Goal: Information Seeking & Learning: Learn about a topic

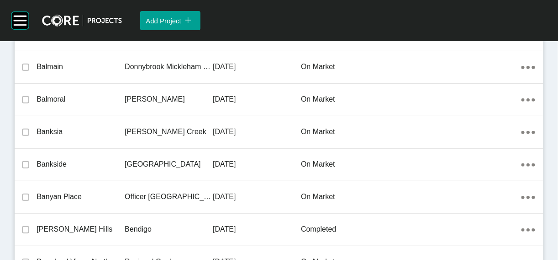
scroll to position [5805, 0]
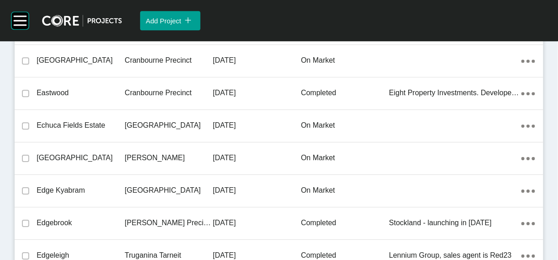
drag, startPoint x: 200, startPoint y: 125, endPoint x: 547, endPoint y: 154, distance: 348.1
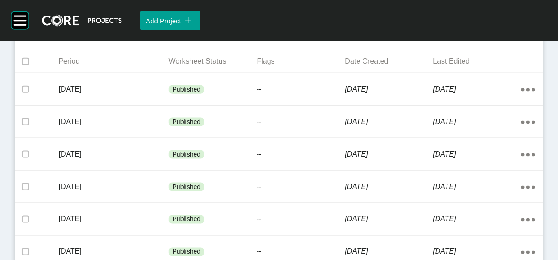
scroll to position [454, 0]
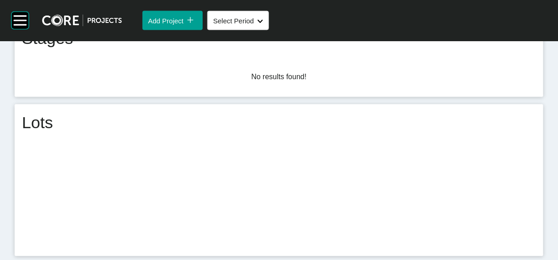
scroll to position [454, 0]
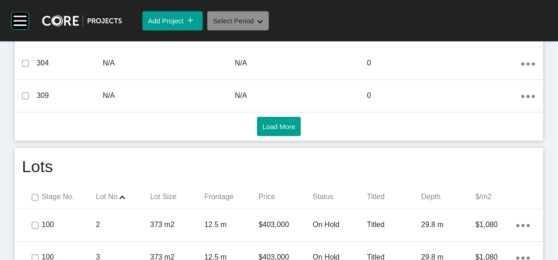
click at [252, 24] on span "Select Period" at bounding box center [233, 21] width 41 height 8
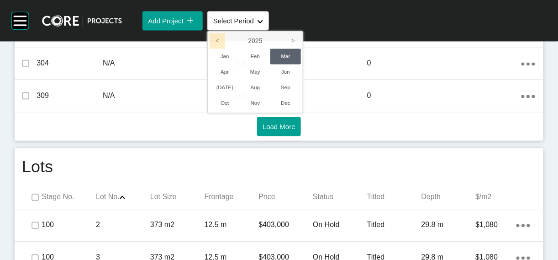
click at [225, 48] on icon "<" at bounding box center [218, 41] width 16 height 16
click at [240, 64] on li "Jan" at bounding box center [225, 56] width 31 height 16
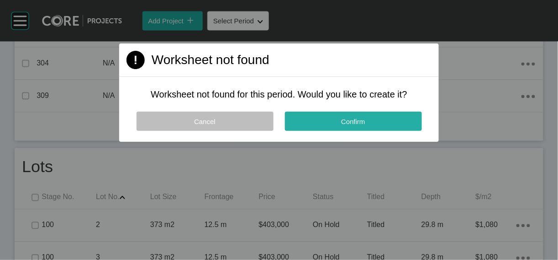
click at [308, 131] on button "Confirm" at bounding box center [353, 121] width 137 height 19
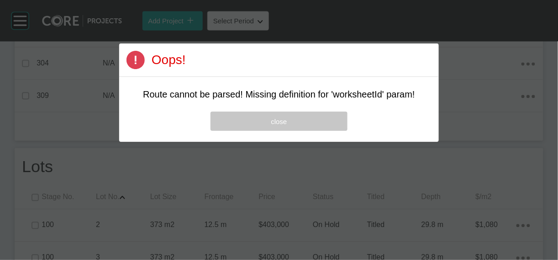
click at [243, 131] on button "close" at bounding box center [279, 121] width 137 height 19
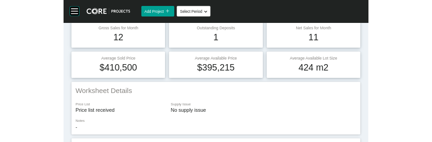
scroll to position [0, 0]
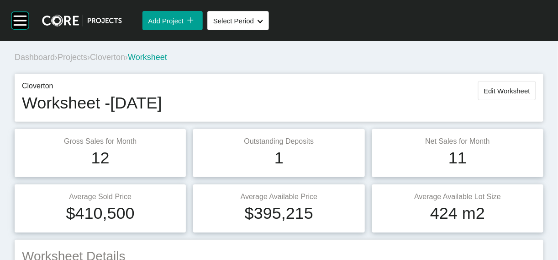
click at [125, 62] on span "Cloverton" at bounding box center [107, 57] width 35 height 9
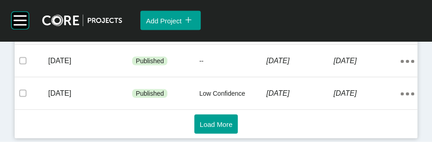
scroll to position [934, 0]
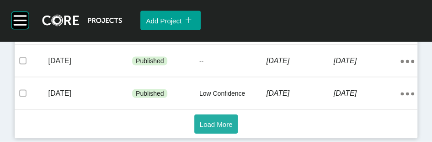
click at [200, 120] on span "Load More" at bounding box center [216, 124] width 33 height 8
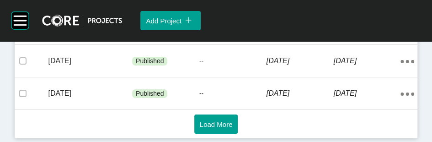
scroll to position [1600, 0]
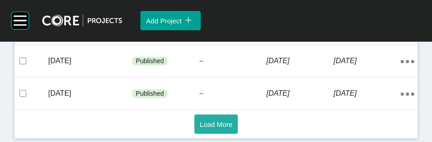
click at [200, 120] on span "Load More" at bounding box center [216, 124] width 33 height 8
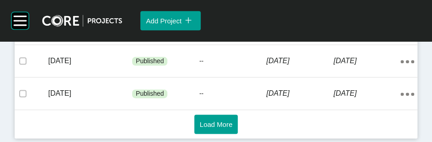
scroll to position [2054, 0]
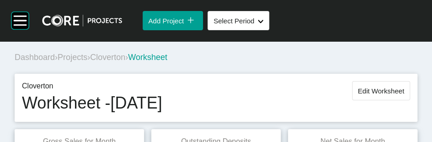
click at [87, 62] on span "Projects" at bounding box center [73, 57] width 30 height 9
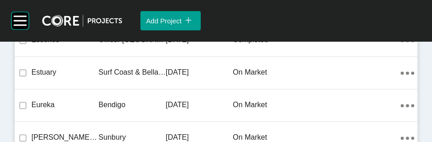
scroll to position [8228, 0]
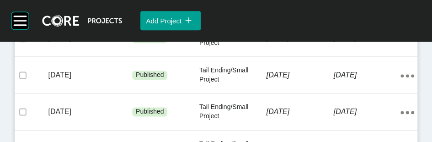
scroll to position [458, 0]
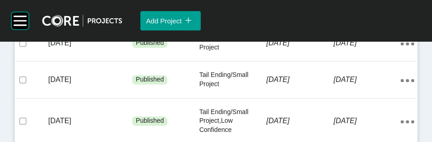
click at [239, 15] on p "Tail Ending/Small Project" at bounding box center [232, 6] width 67 height 18
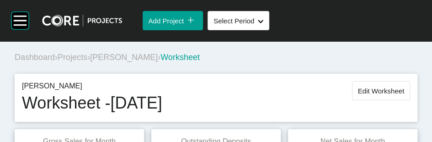
click at [87, 62] on span "Projects" at bounding box center [73, 57] width 30 height 9
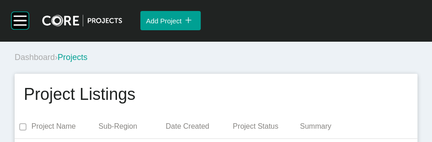
scroll to position [15394, 0]
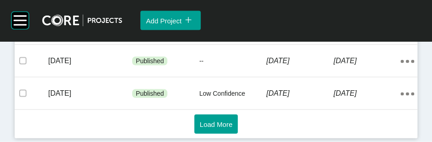
scroll to position [930, 0]
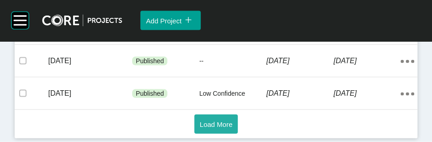
click at [200, 120] on span "Load More" at bounding box center [216, 124] width 33 height 8
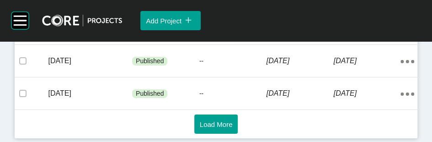
scroll to position [1578, 0]
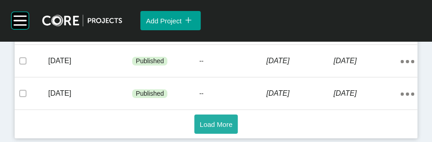
click at [194, 116] on button "Load More" at bounding box center [216, 123] width 44 height 19
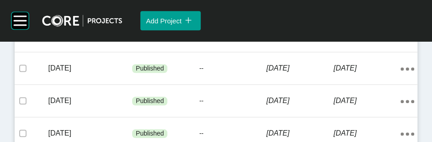
scroll to position [1702, 0]
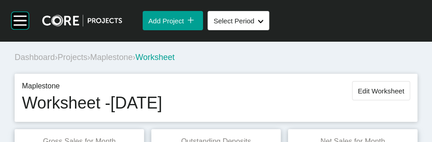
click at [84, 62] on span "Projects" at bounding box center [73, 57] width 30 height 9
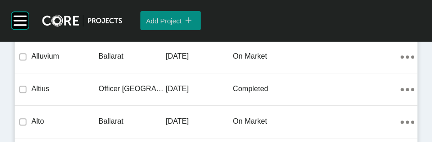
scroll to position [17970, 0]
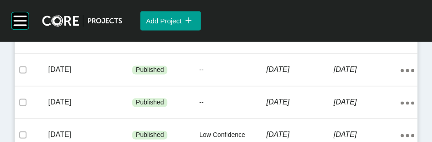
scroll to position [495, 0]
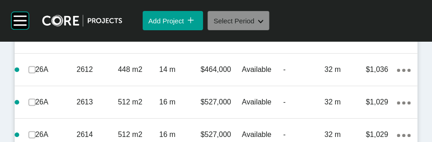
scroll to position [1574, 0]
